Goal: Check status: Check status

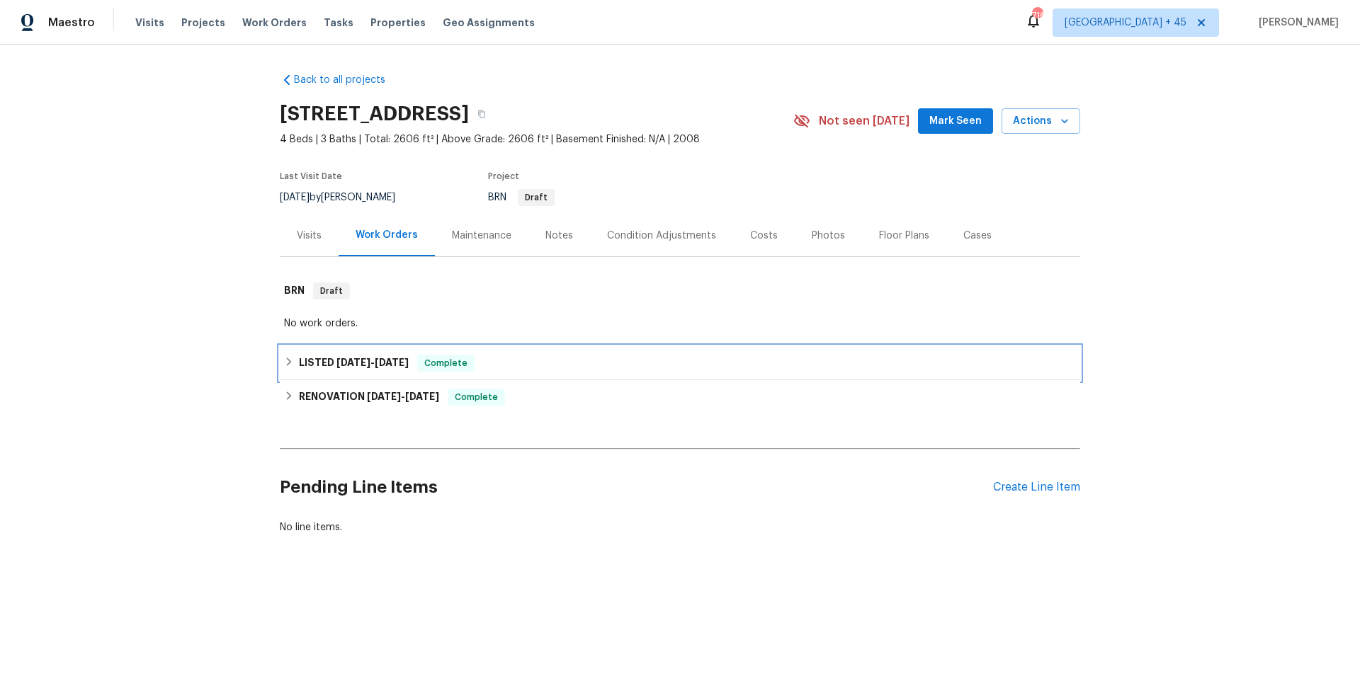
click at [376, 370] on h6 "LISTED 2/28/25 - 7/15/25" at bounding box center [354, 363] width 110 height 17
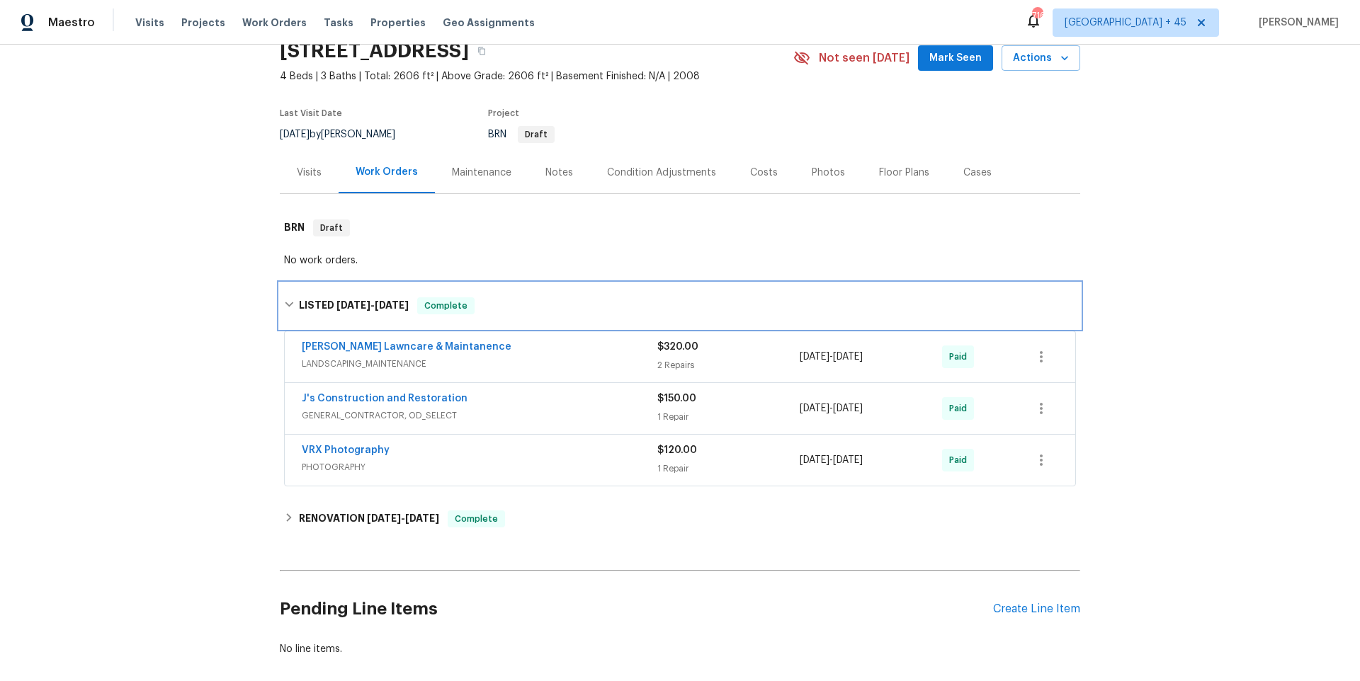
scroll to position [91, 0]
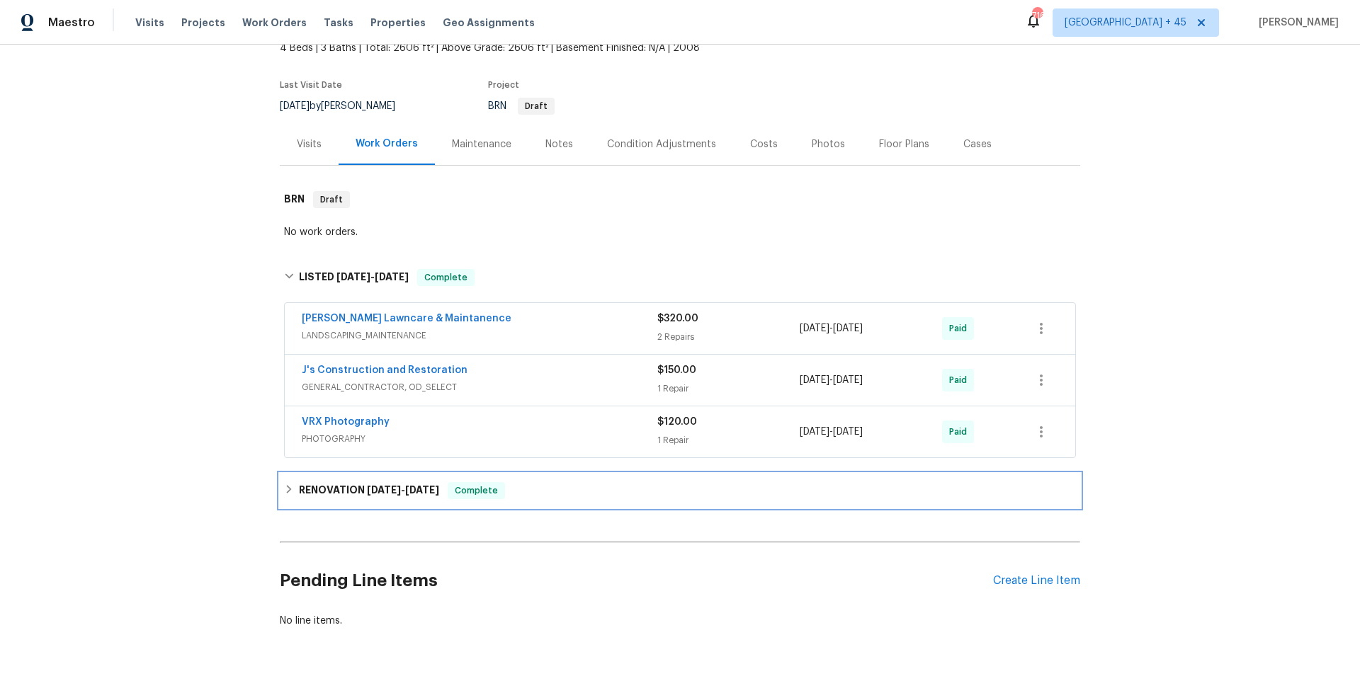
click at [370, 492] on span "1/24/25" at bounding box center [384, 490] width 34 height 10
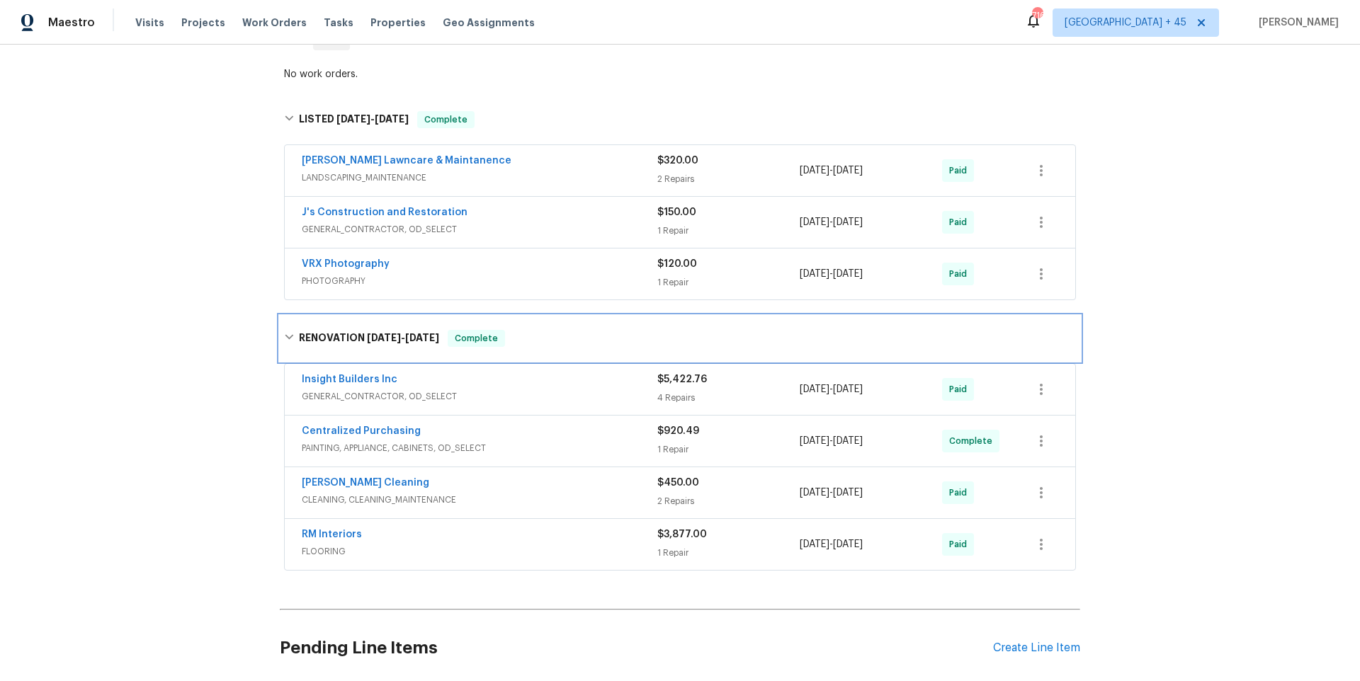
scroll to position [141, 0]
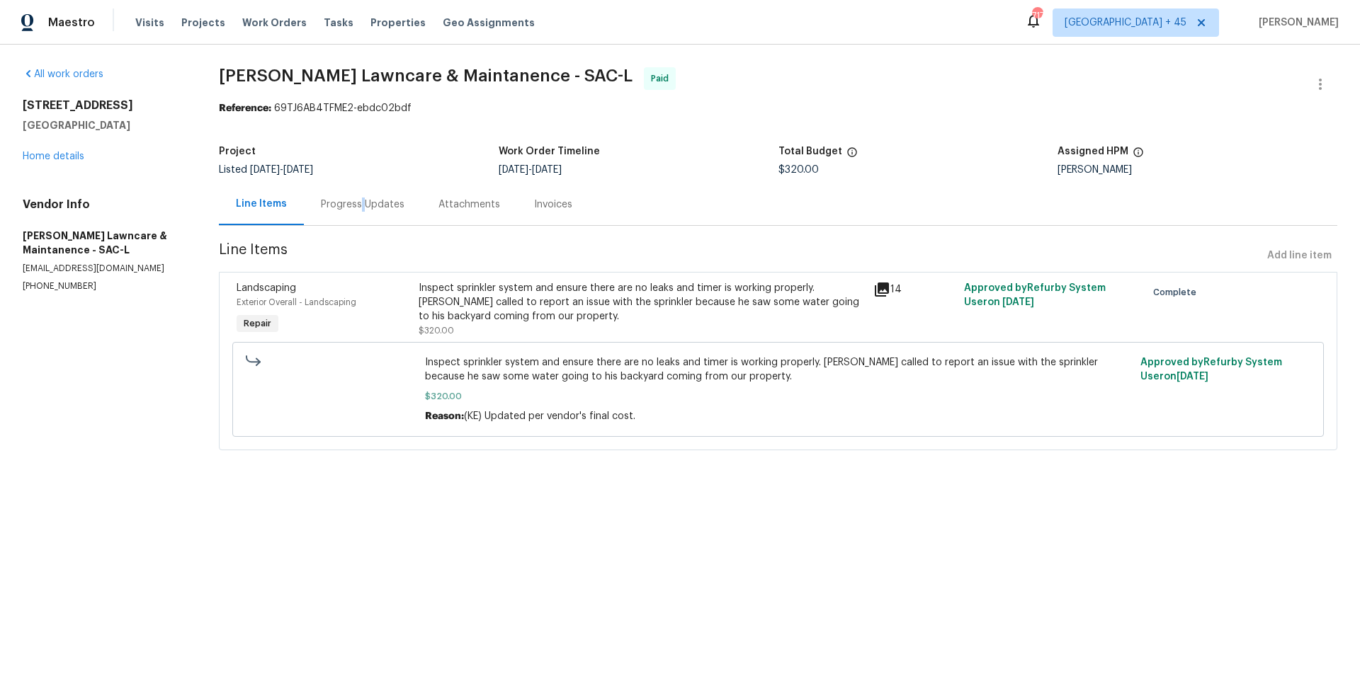
click at [364, 208] on div "Progress Updates" at bounding box center [363, 205] width 84 height 14
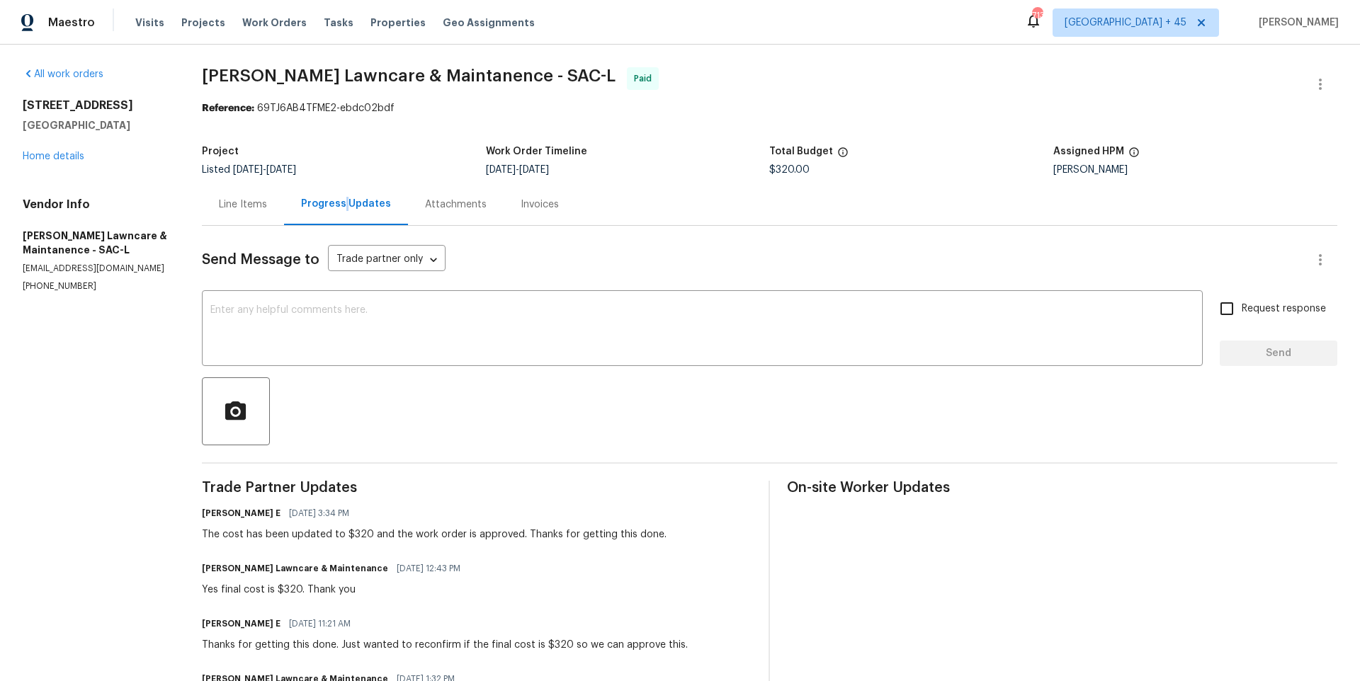
drag, startPoint x: 483, startPoint y: 169, endPoint x: 627, endPoint y: 175, distance: 143.9
click at [627, 175] on div "[DATE] - [DATE]" at bounding box center [628, 170] width 284 height 10
copy span "[DATE] - [DATE]"
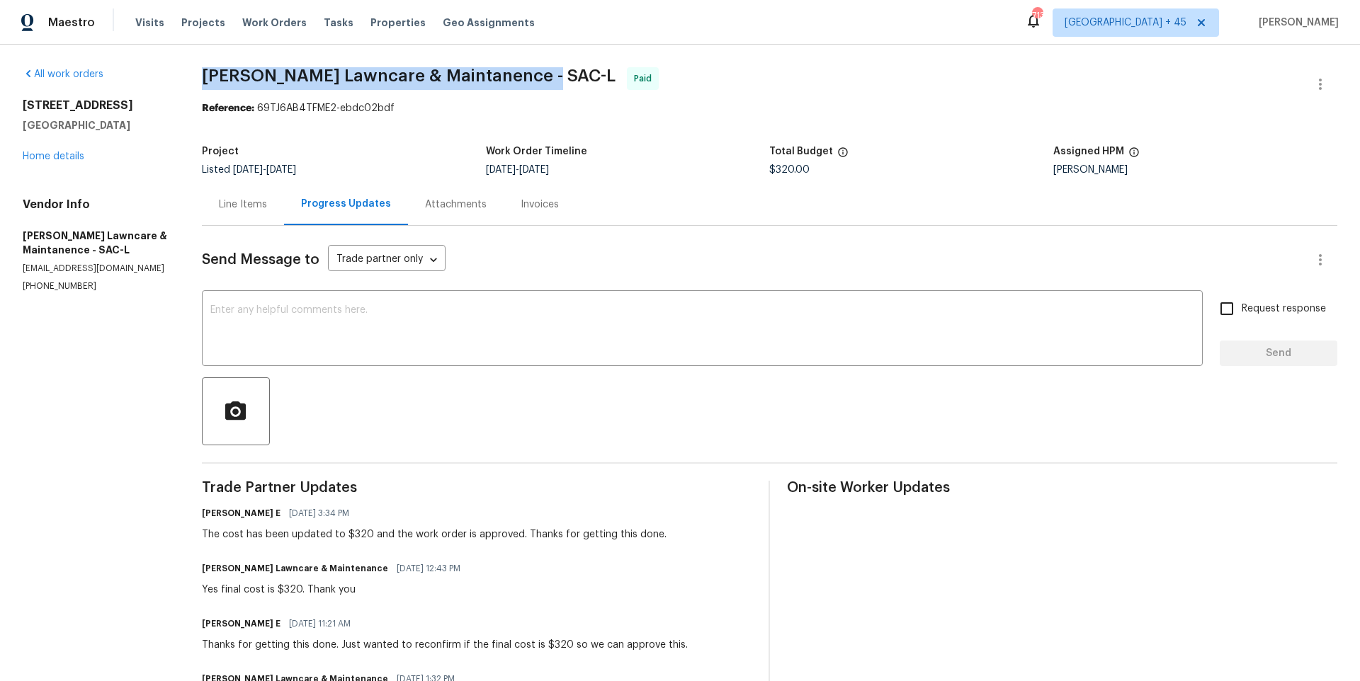
drag, startPoint x: 182, startPoint y: 72, endPoint x: 538, endPoint y: 74, distance: 355.6
copy span "[PERSON_NAME] Lawncare & Maintanence - SAC-L"
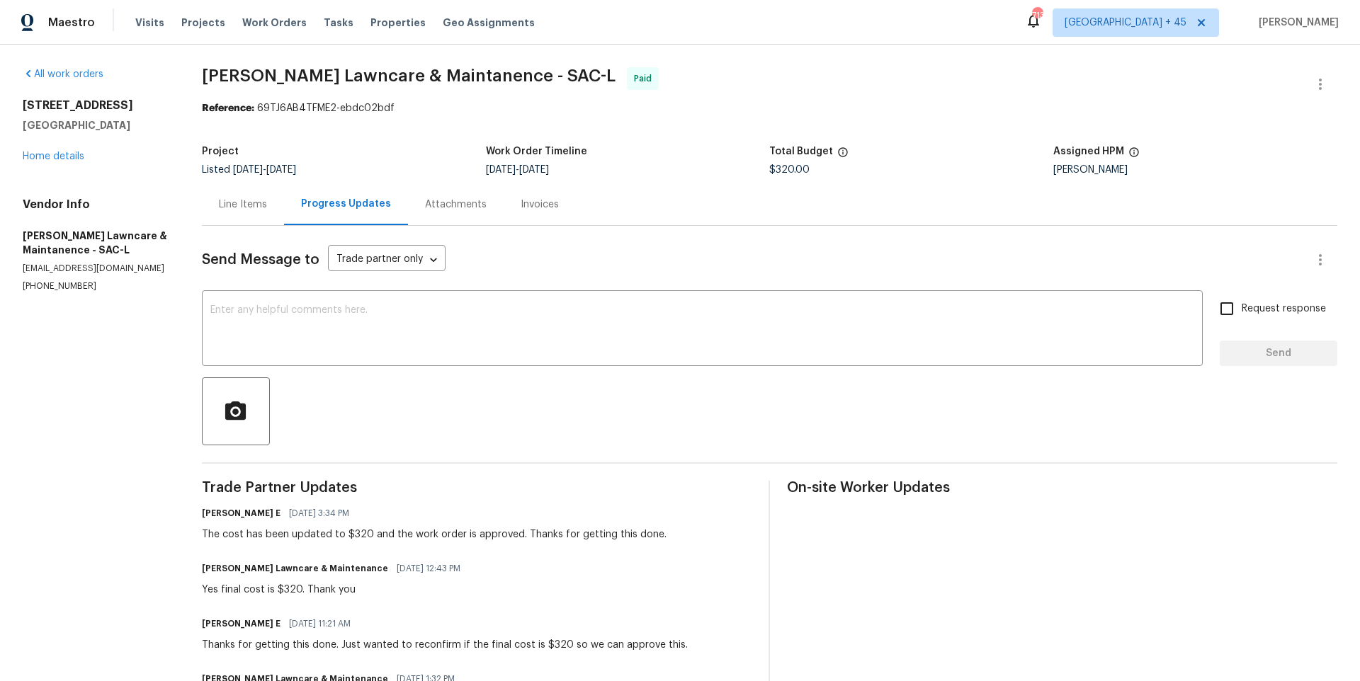
click at [227, 208] on div "Line Items" at bounding box center [243, 205] width 48 height 14
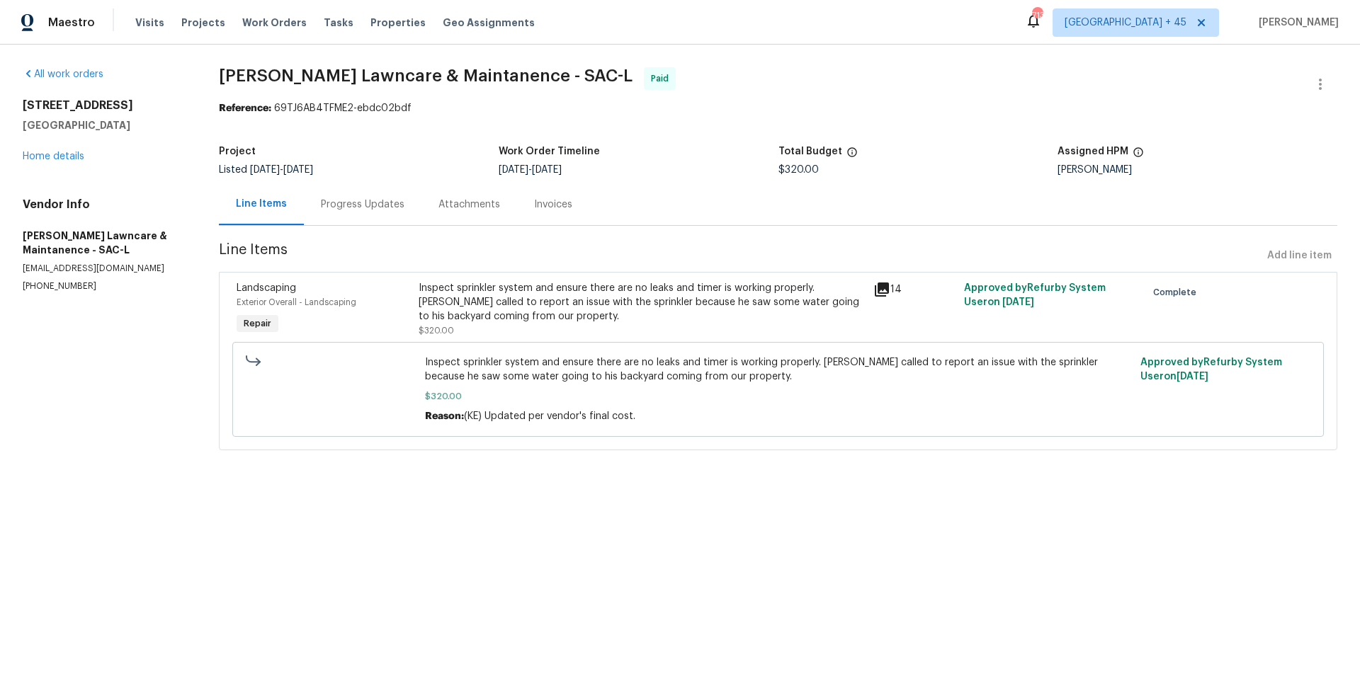
click at [378, 203] on div "Progress Updates" at bounding box center [363, 205] width 84 height 14
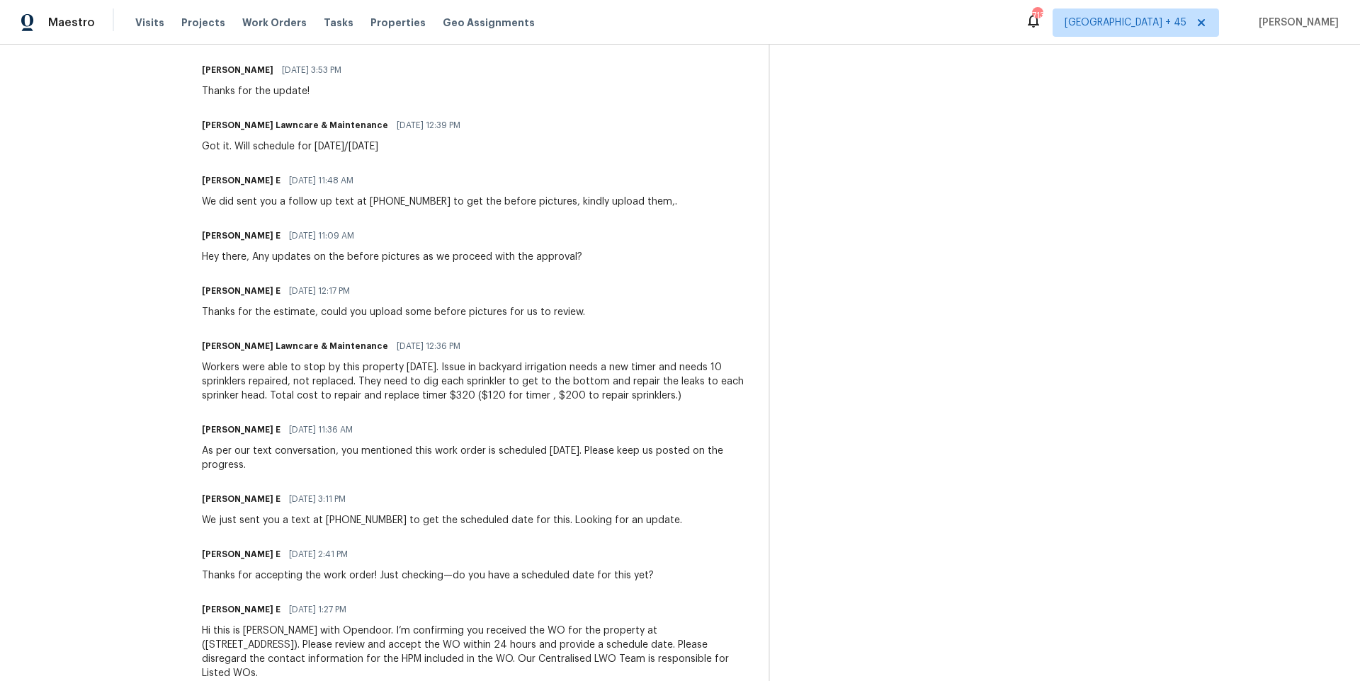
scroll to position [712, 0]
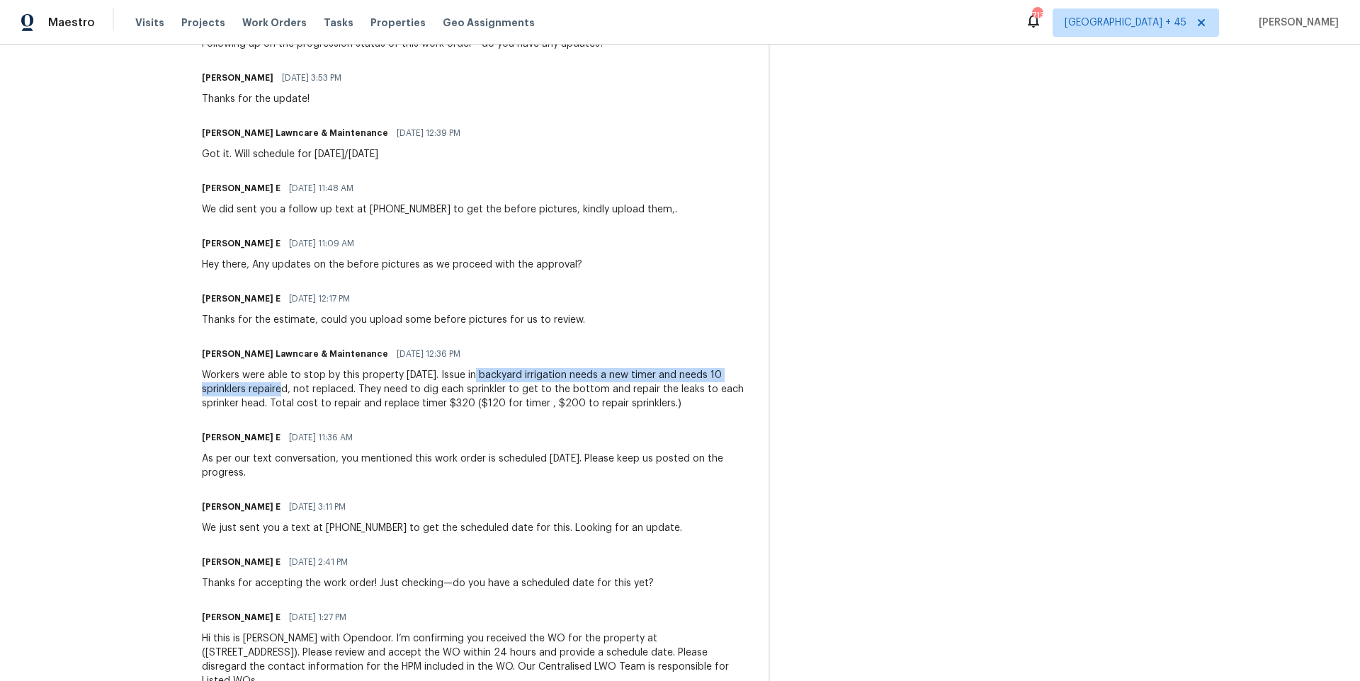
copy div "backyard irrigation needs a new timer and needs 10 sprinklers repaired"
drag, startPoint x: 466, startPoint y: 373, endPoint x: 282, endPoint y: 386, distance: 184.6
click at [282, 386] on div "Workers were able to stop by this property [DATE]. Issue in backyard irrigation…" at bounding box center [477, 389] width 550 height 42
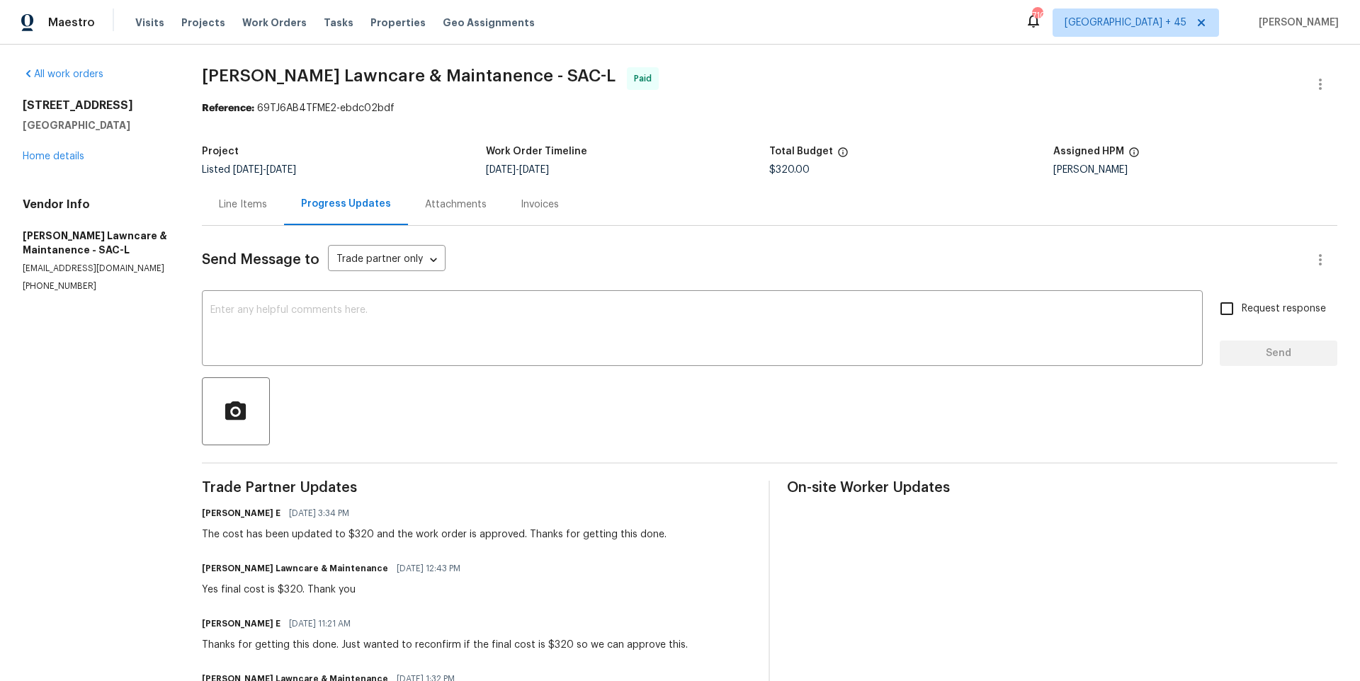
click at [256, 207] on div "Line Items" at bounding box center [243, 205] width 48 height 14
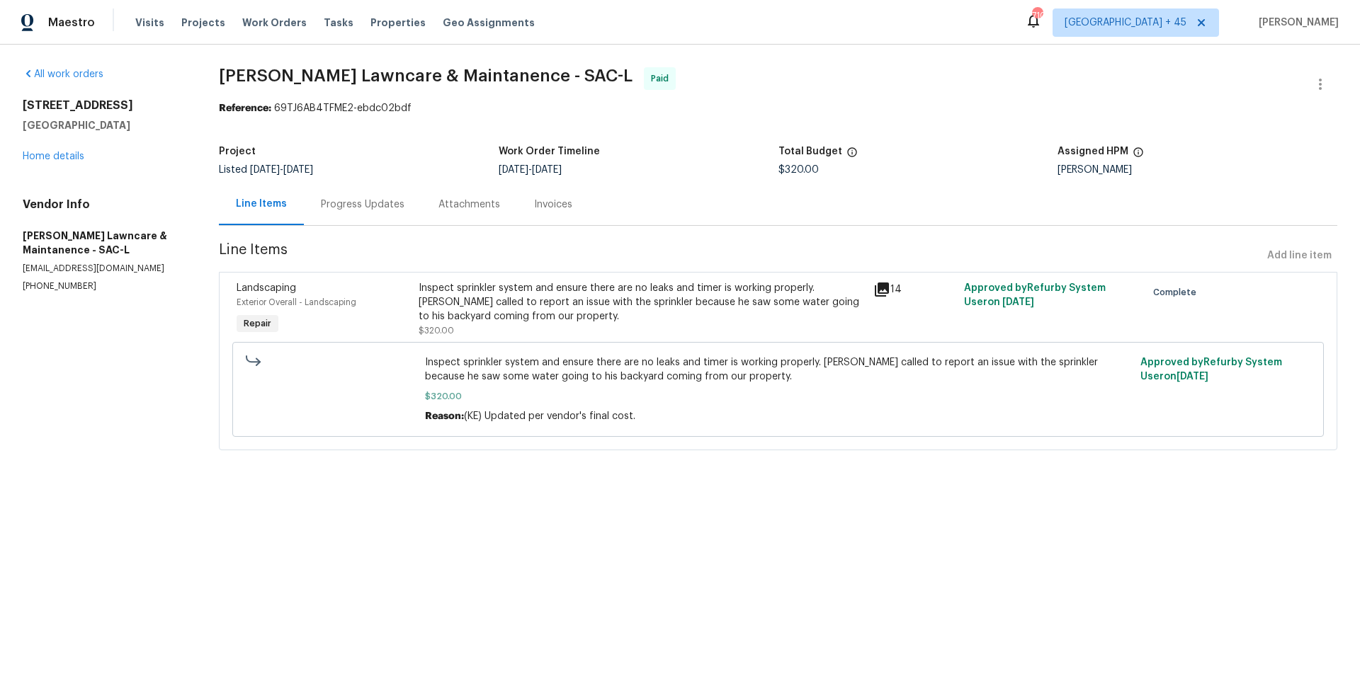
click at [343, 212] on div "Progress Updates" at bounding box center [363, 204] width 118 height 42
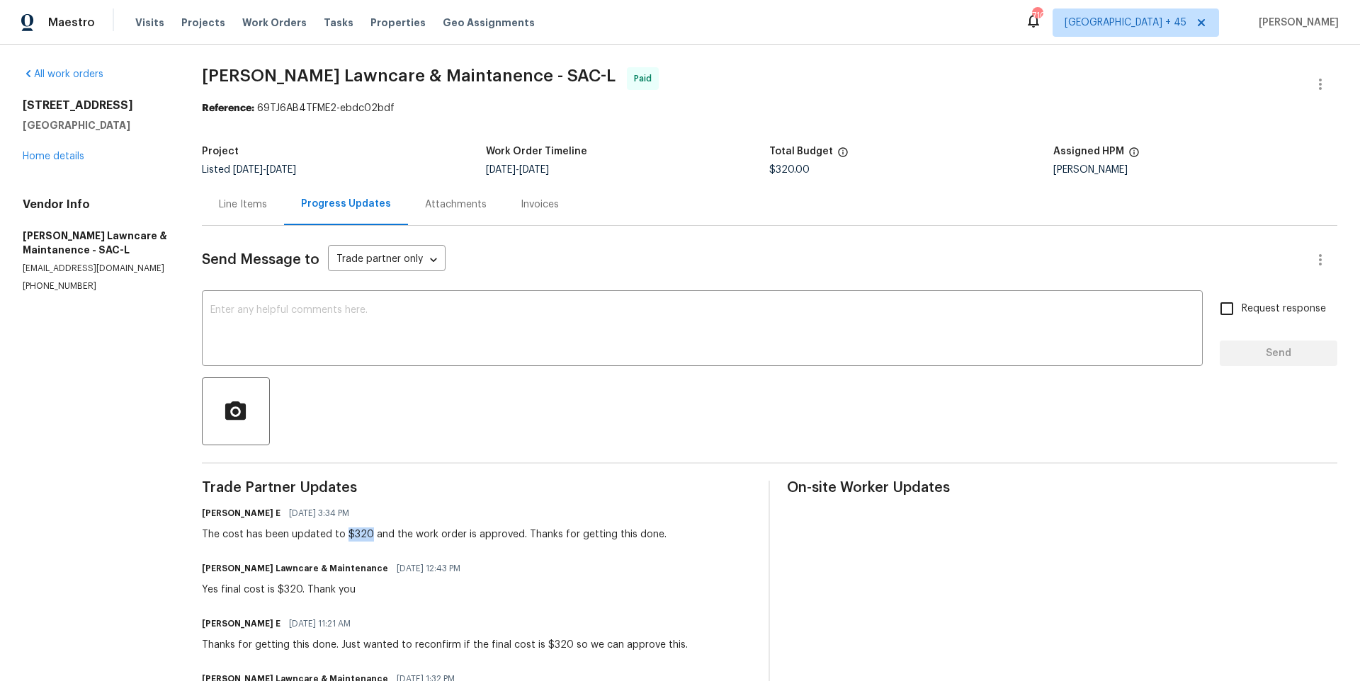
drag, startPoint x: 339, startPoint y: 534, endPoint x: 363, endPoint y: 534, distance: 23.4
click at [363, 534] on div "The cost has been updated to $320 and the work order is approved. Thanks for ge…" at bounding box center [434, 535] width 465 height 14
copy div "$320"
click at [523, 209] on div "Invoices" at bounding box center [540, 205] width 38 height 14
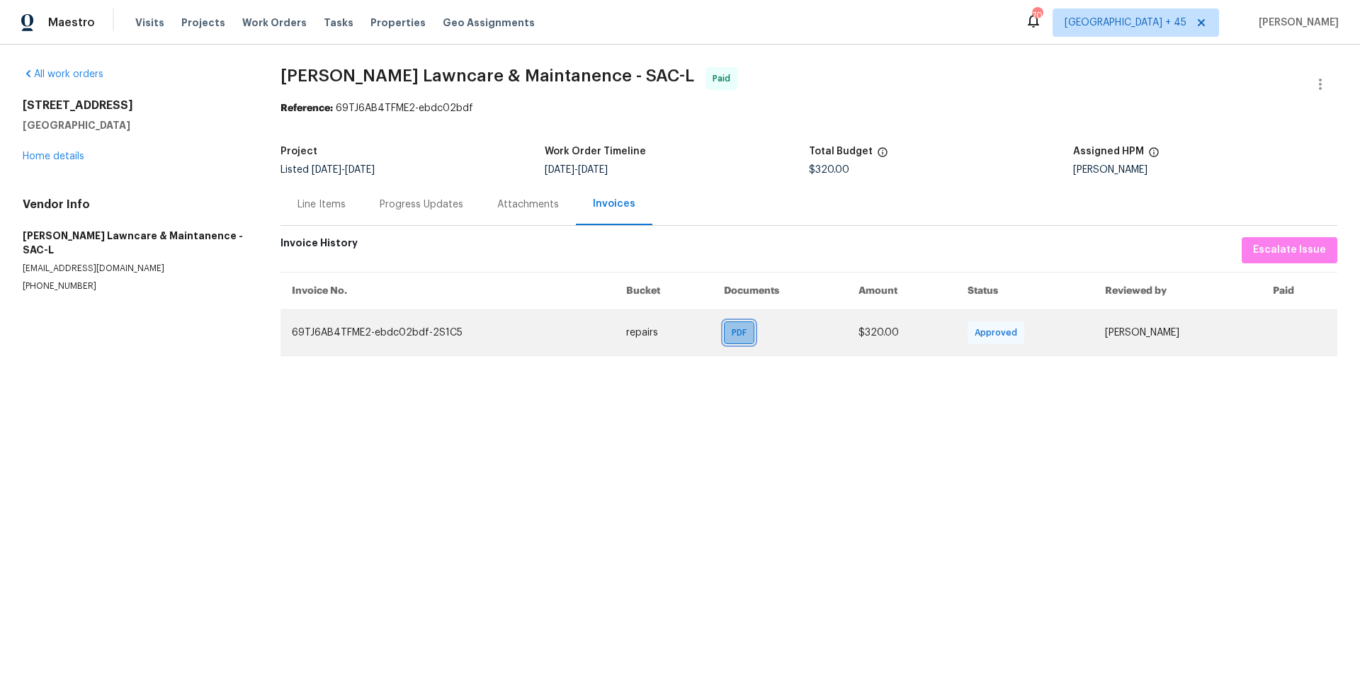
click at [732, 336] on span "PDF" at bounding box center [742, 333] width 21 height 14
